Goal: Transaction & Acquisition: Purchase product/service

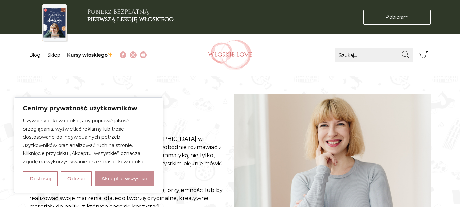
click at [130, 176] on button "Akceptuj wszystko" at bounding box center [125, 178] width 60 height 15
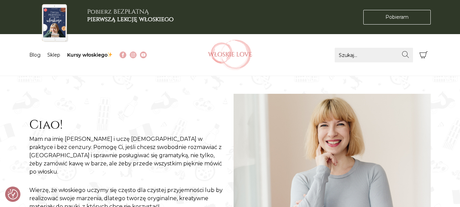
checkbox input "true"
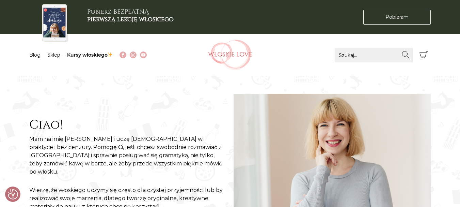
click at [54, 55] on link "Sklep" at bounding box center [53, 55] width 13 height 6
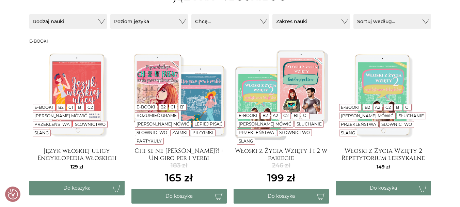
scroll to position [136, 0]
